Goal: Entertainment & Leisure: Browse casually

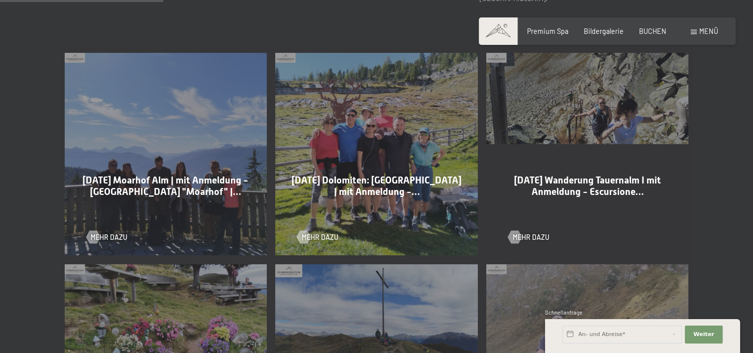
scroll to position [548, 0]
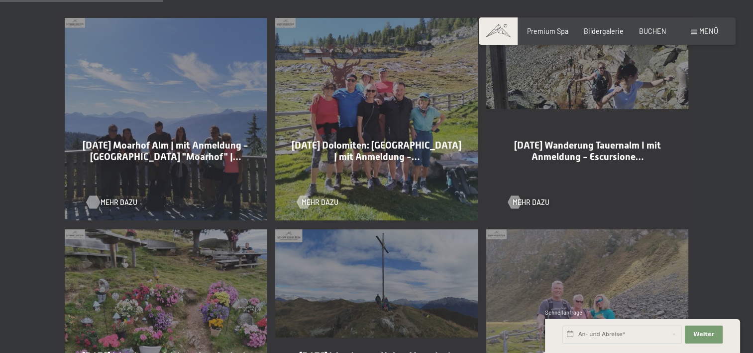
click at [106, 204] on span "Mehr dazu" at bounding box center [119, 202] width 37 height 10
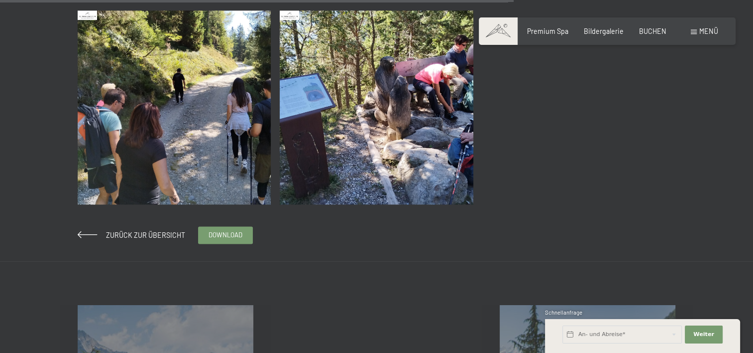
scroll to position [1195, 0]
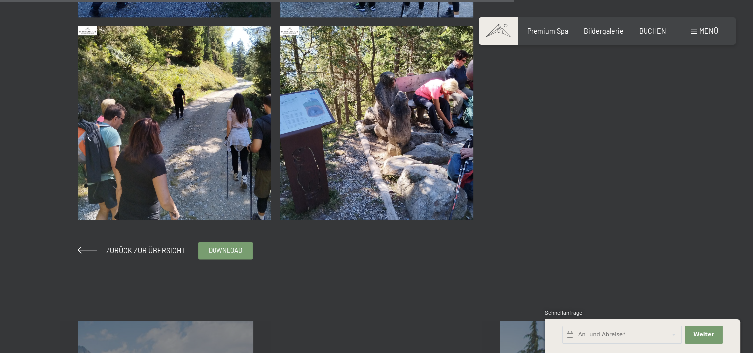
click at [399, 106] on img at bounding box center [377, 123] width 194 height 194
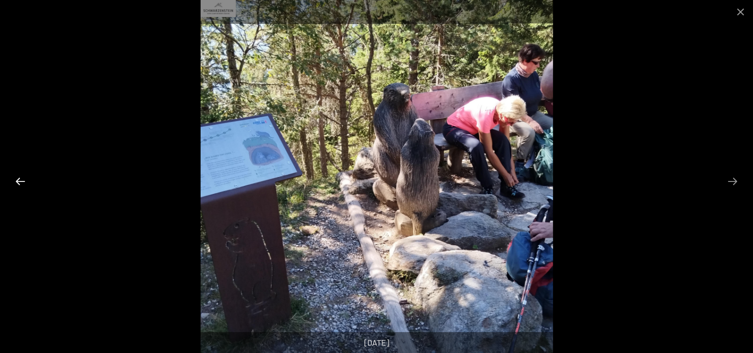
click at [19, 182] on button "Previous slide" at bounding box center [20, 180] width 21 height 19
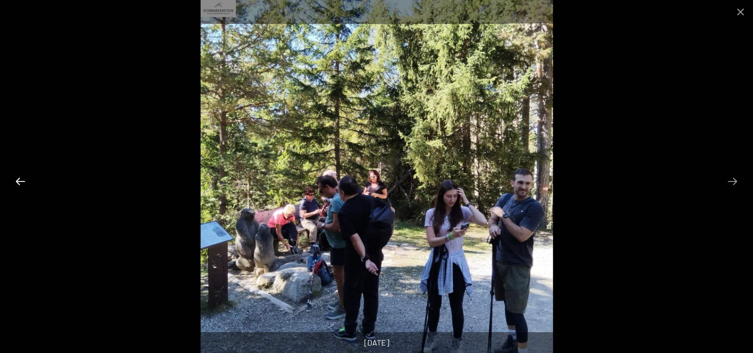
click at [19, 182] on button "Previous slide" at bounding box center [20, 180] width 21 height 19
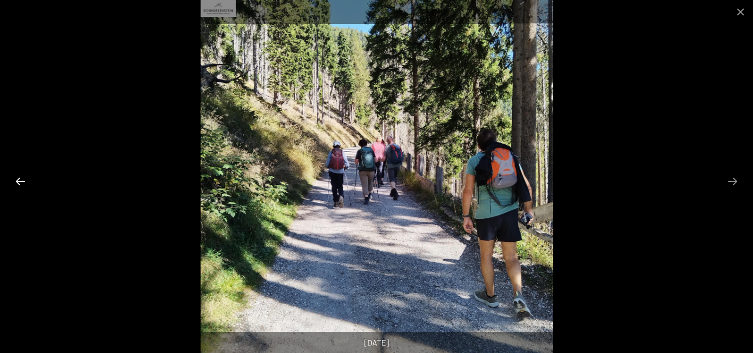
click at [19, 182] on button "Previous slide" at bounding box center [20, 180] width 21 height 19
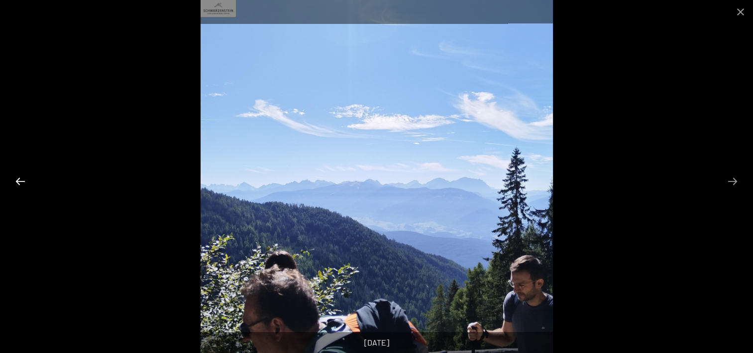
click at [19, 182] on button "Previous slide" at bounding box center [20, 180] width 21 height 19
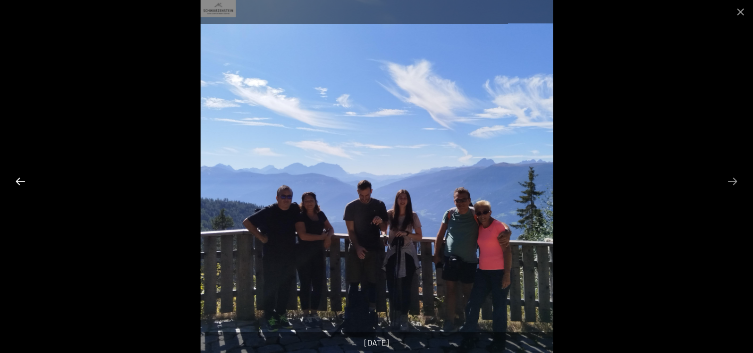
click at [19, 182] on button "Previous slide" at bounding box center [20, 180] width 21 height 19
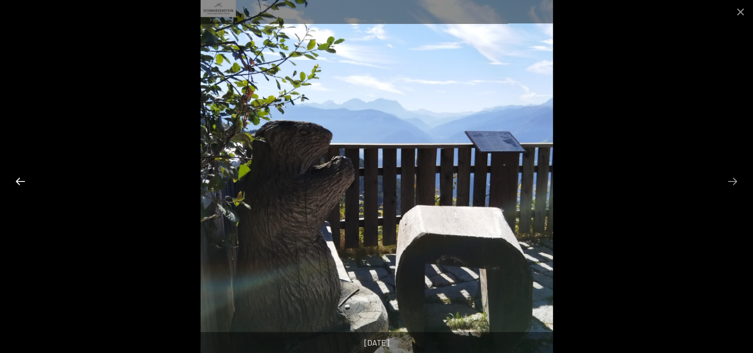
click at [19, 182] on button "Previous slide" at bounding box center [20, 180] width 21 height 19
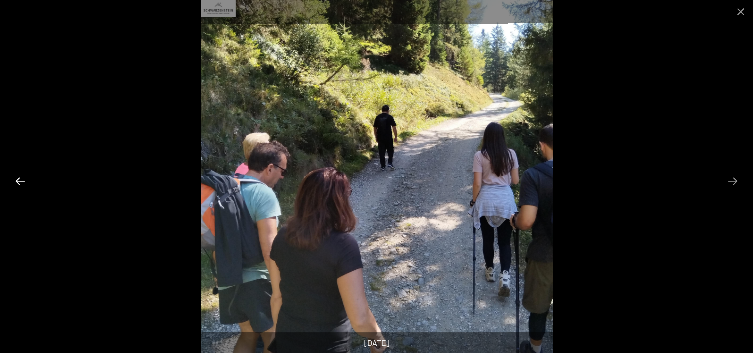
click at [19, 182] on button "Previous slide" at bounding box center [20, 180] width 21 height 19
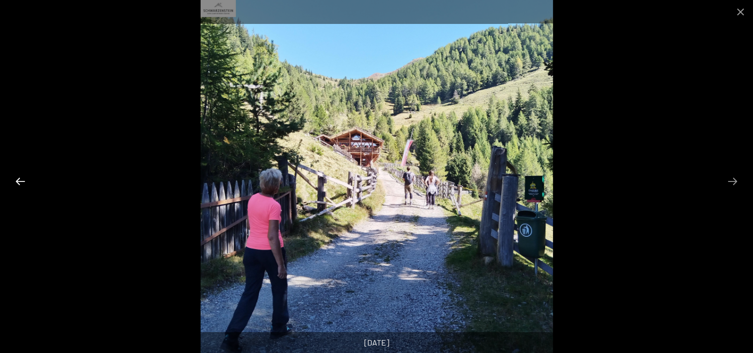
click at [19, 183] on button "Previous slide" at bounding box center [20, 180] width 21 height 19
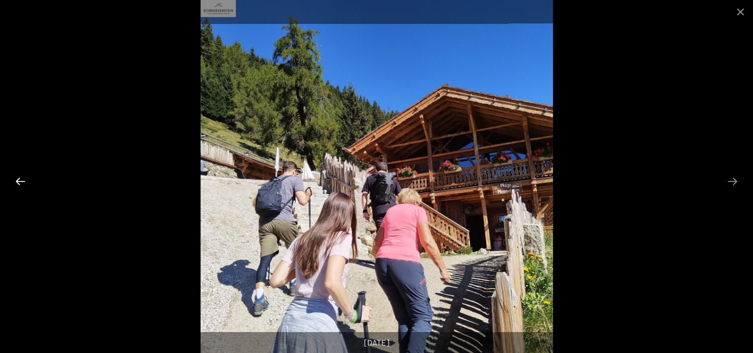
click at [19, 183] on button "Previous slide" at bounding box center [20, 180] width 21 height 19
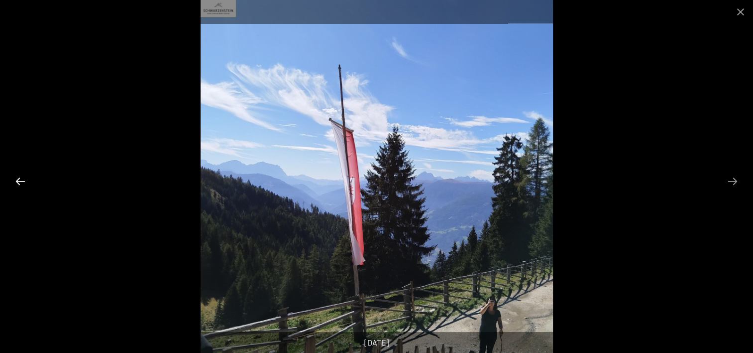
click at [19, 183] on button "Previous slide" at bounding box center [20, 180] width 21 height 19
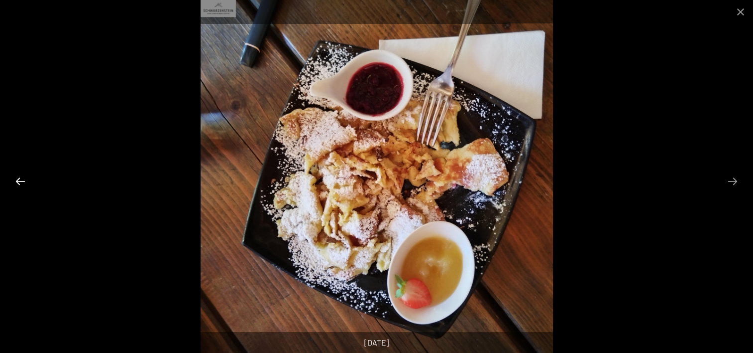
click at [19, 183] on button "Previous slide" at bounding box center [20, 180] width 21 height 19
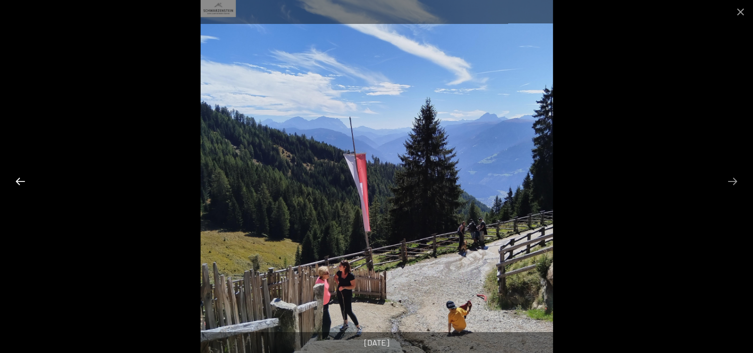
click at [19, 183] on button "Previous slide" at bounding box center [20, 180] width 21 height 19
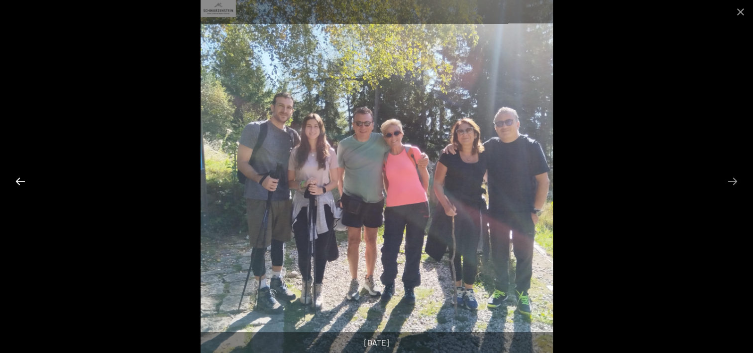
click at [19, 183] on button "Previous slide" at bounding box center [20, 180] width 21 height 19
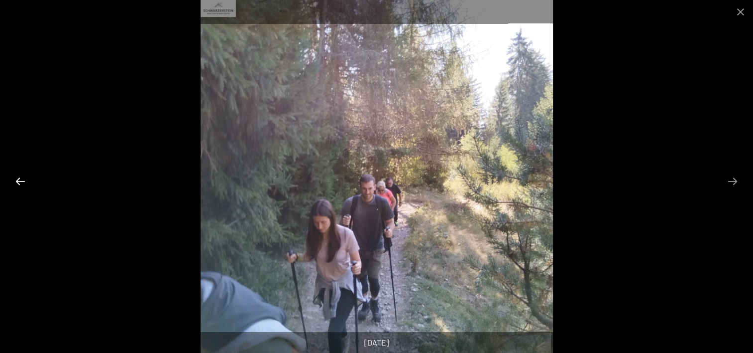
click at [19, 183] on button "Previous slide" at bounding box center [20, 180] width 21 height 19
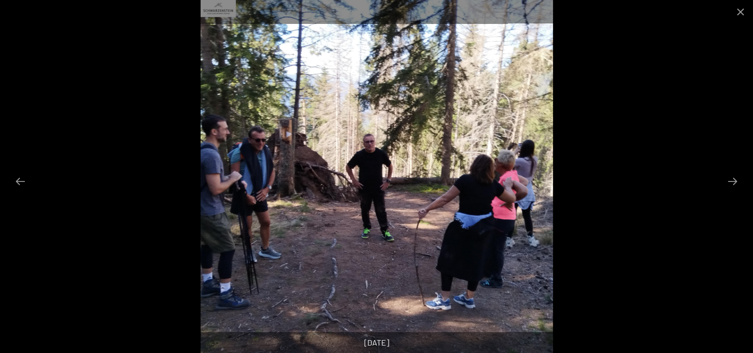
scroll to position [1096, 0]
click at [23, 179] on button "Previous slide" at bounding box center [20, 180] width 21 height 19
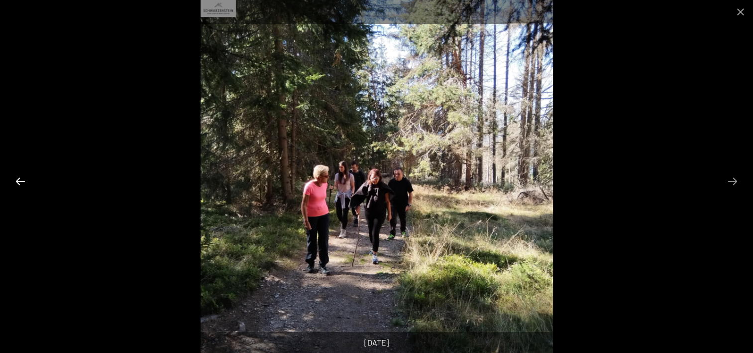
click at [23, 179] on button "Previous slide" at bounding box center [20, 180] width 21 height 19
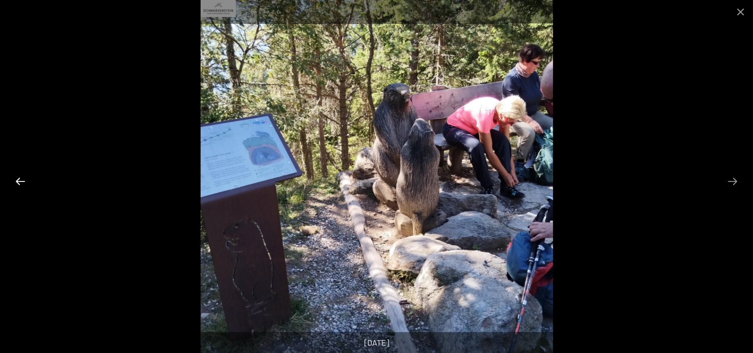
click at [23, 179] on button "Previous slide" at bounding box center [20, 180] width 21 height 19
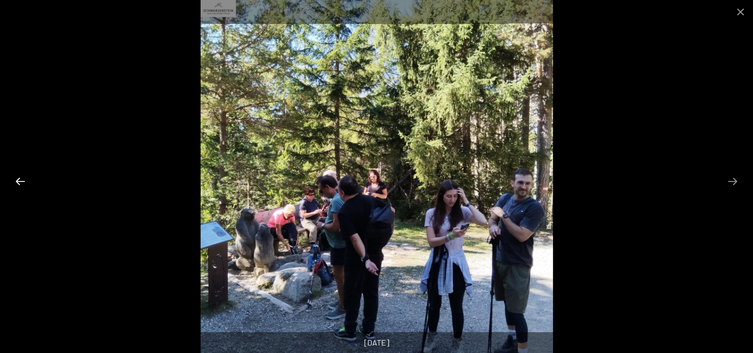
click at [24, 179] on button "Previous slide" at bounding box center [20, 180] width 21 height 19
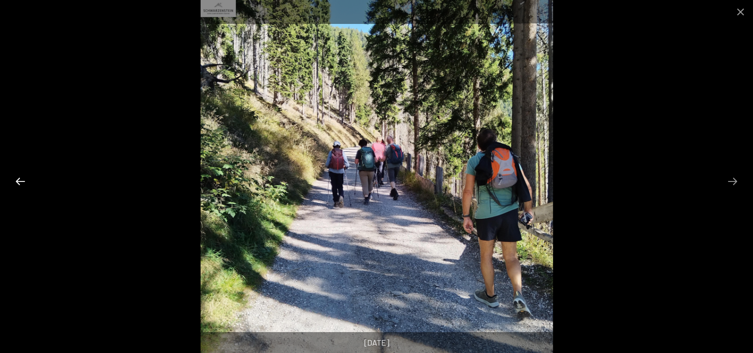
click at [24, 179] on button "Previous slide" at bounding box center [20, 180] width 21 height 19
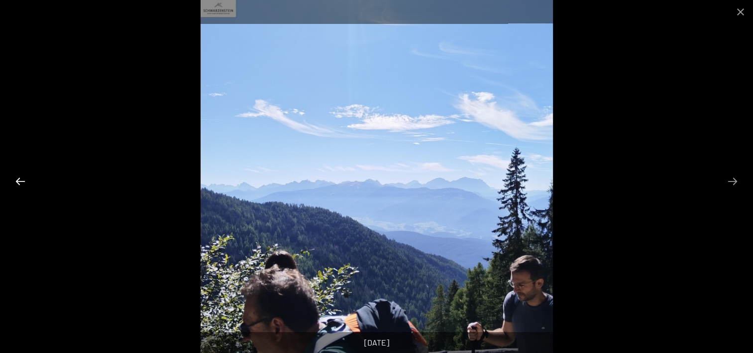
click at [24, 179] on button "Previous slide" at bounding box center [20, 180] width 21 height 19
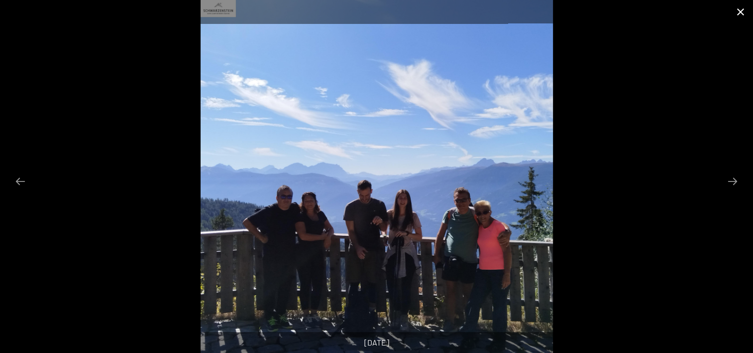
click at [741, 14] on button "Close gallery" at bounding box center [741, 11] width 25 height 23
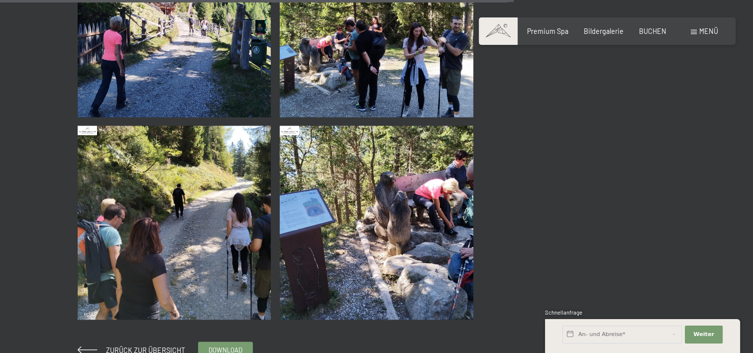
scroll to position [1195, 0]
